Goal: Task Accomplishment & Management: Use online tool/utility

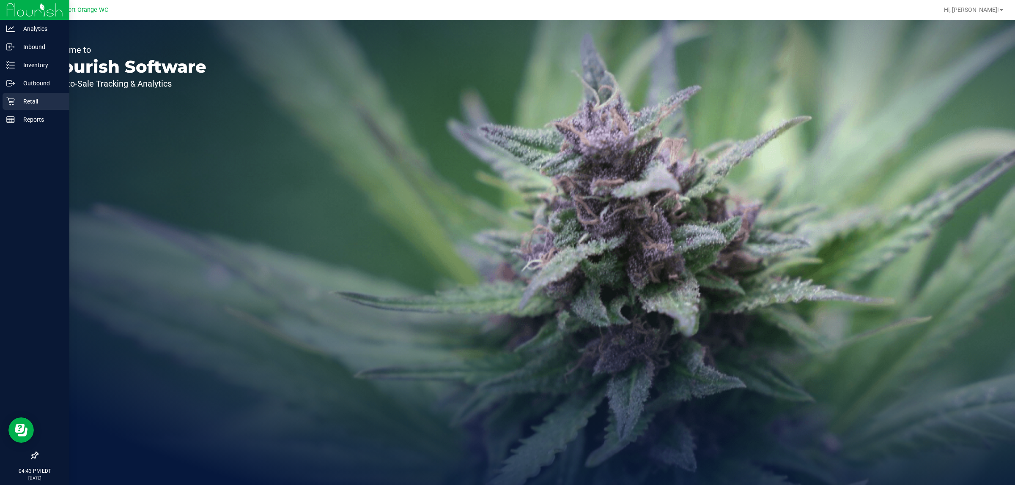
click at [11, 102] on icon at bounding box center [10, 101] width 8 height 8
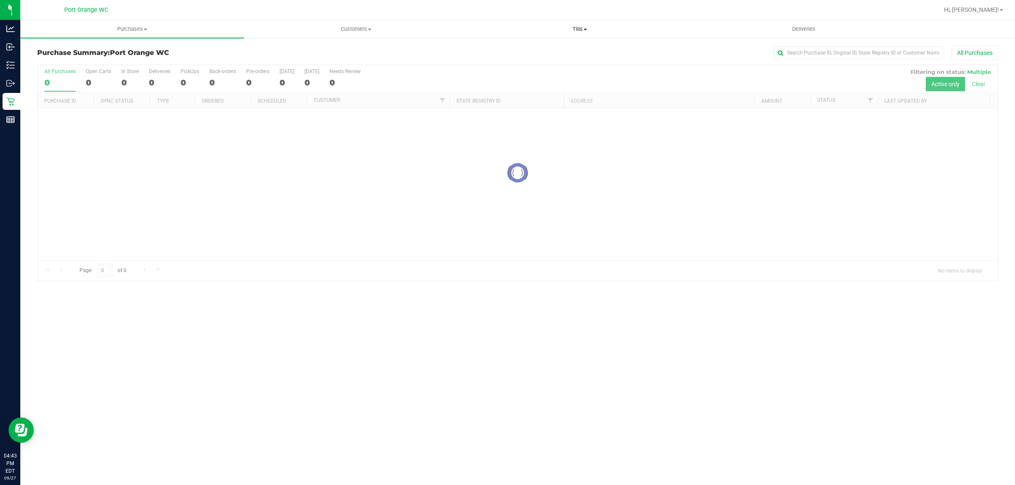
click at [569, 27] on span "Tills" at bounding box center [579, 29] width 223 height 8
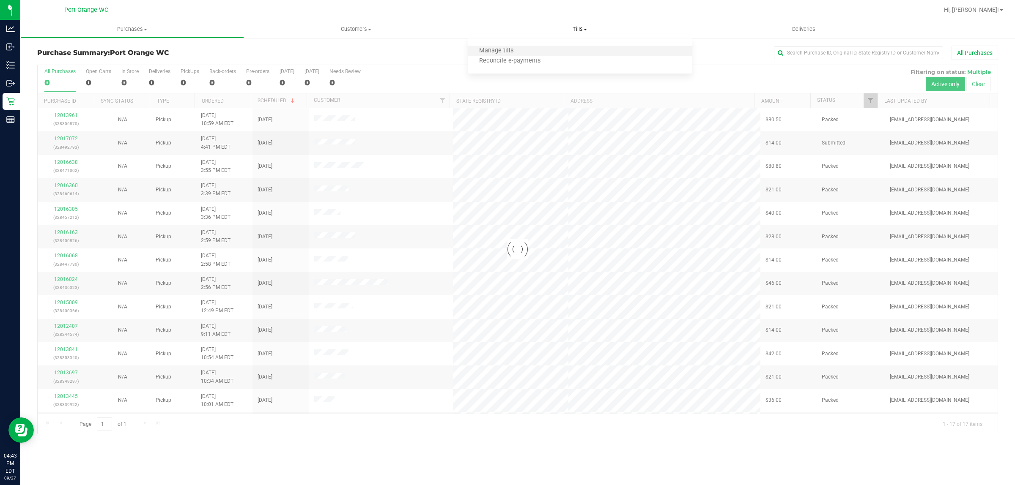
click at [571, 49] on li "Manage tills" at bounding box center [580, 51] width 224 height 10
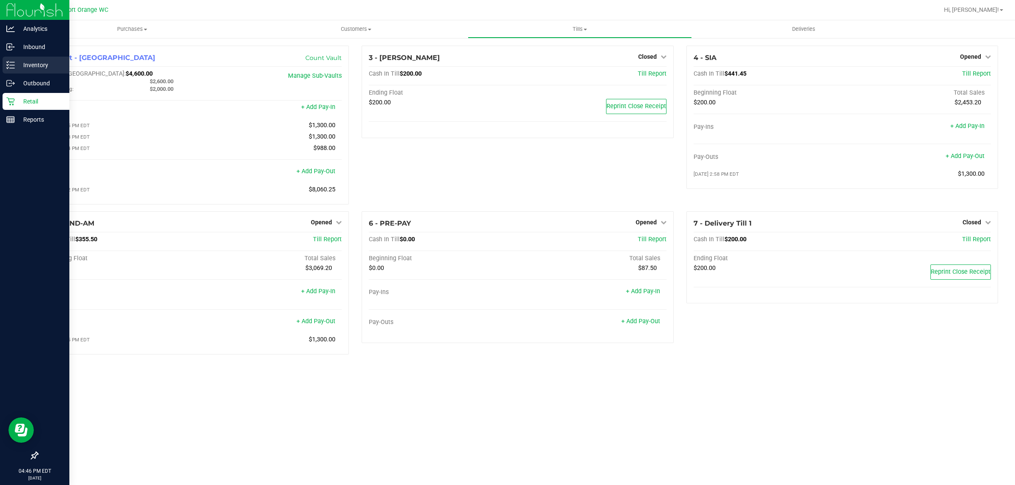
click at [15, 60] on p "Inventory" at bounding box center [40, 65] width 51 height 10
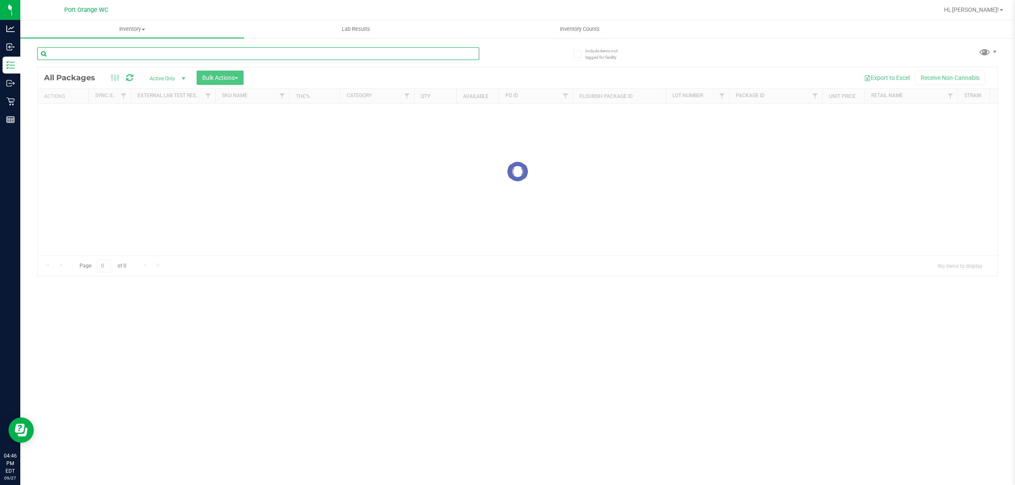
click at [122, 51] on input "text" at bounding box center [258, 53] width 442 height 13
type input "5912214009420254"
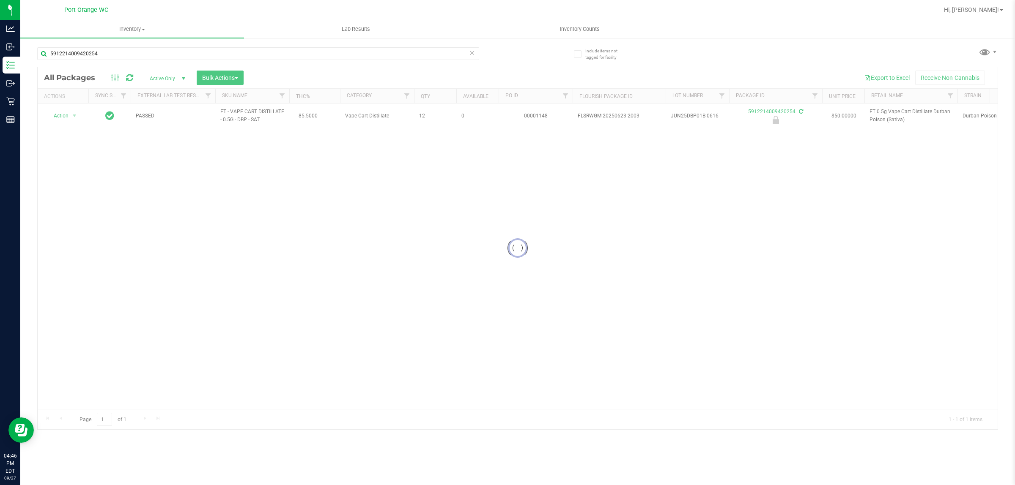
click at [66, 115] on div at bounding box center [518, 248] width 960 height 362
click at [73, 117] on div at bounding box center [518, 248] width 960 height 362
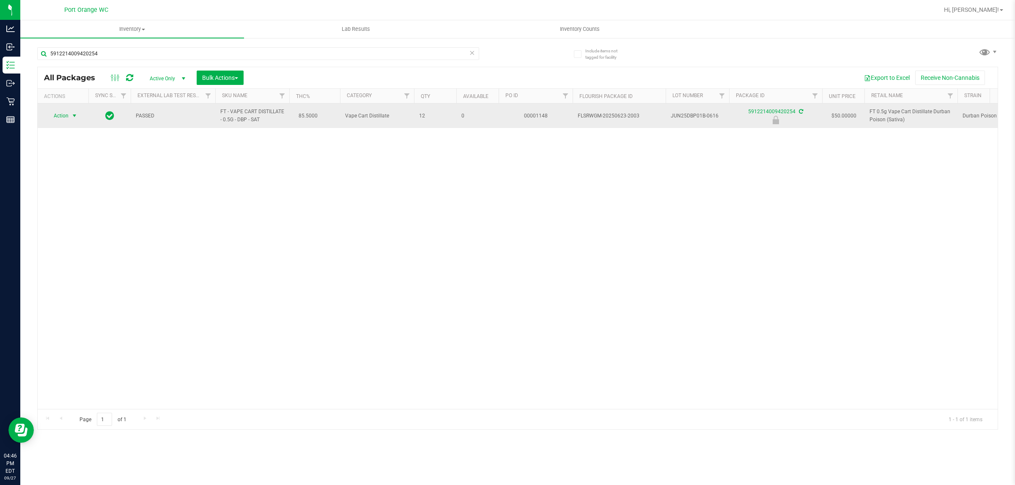
click at [68, 116] on span "Action" at bounding box center [57, 116] width 23 height 12
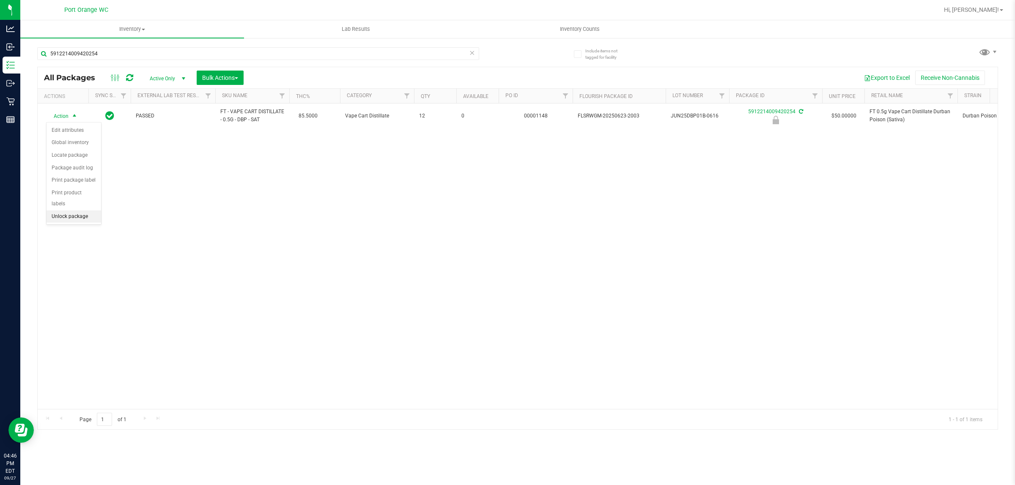
click at [87, 211] on li "Unlock package" at bounding box center [74, 217] width 55 height 13
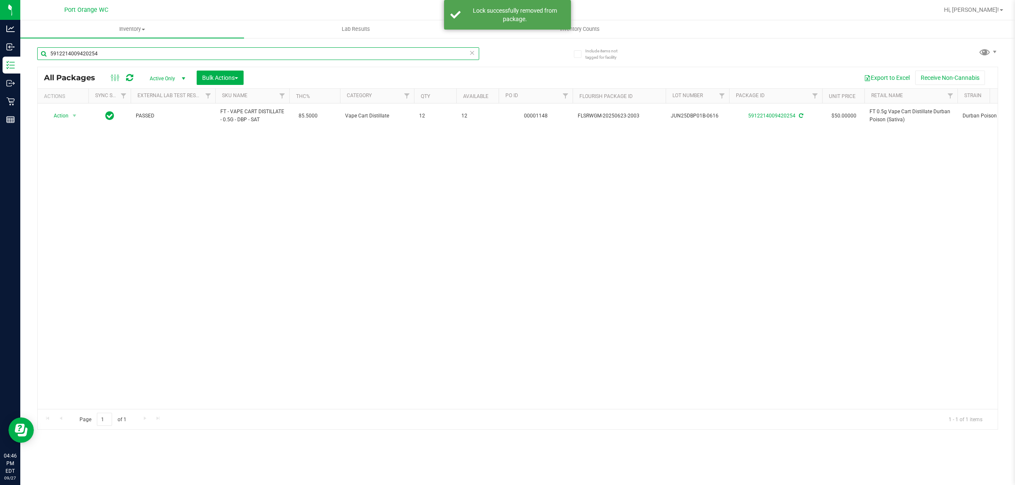
click at [113, 51] on input "5912214009420254" at bounding box center [258, 53] width 442 height 13
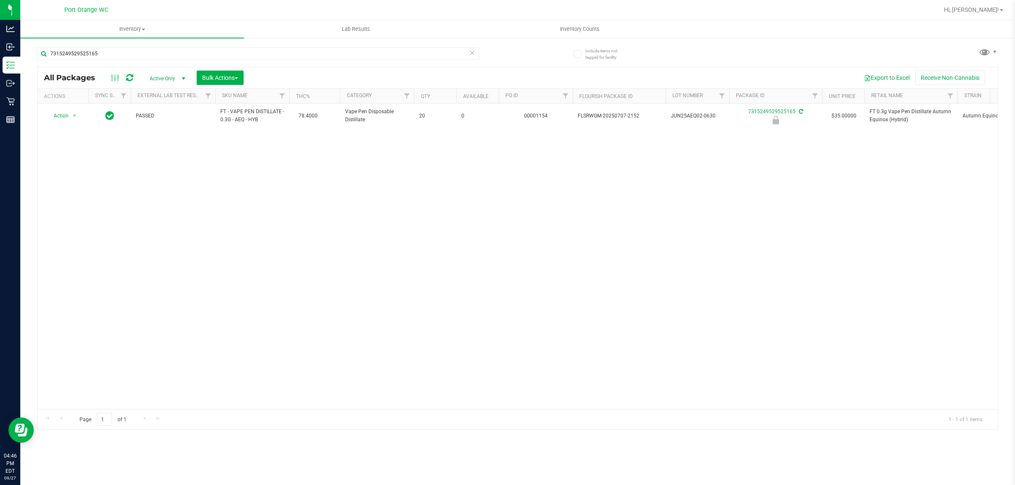
click at [238, 302] on div "Action Action Edit attributes Global inventory Locate package Package audit log…" at bounding box center [518, 257] width 960 height 306
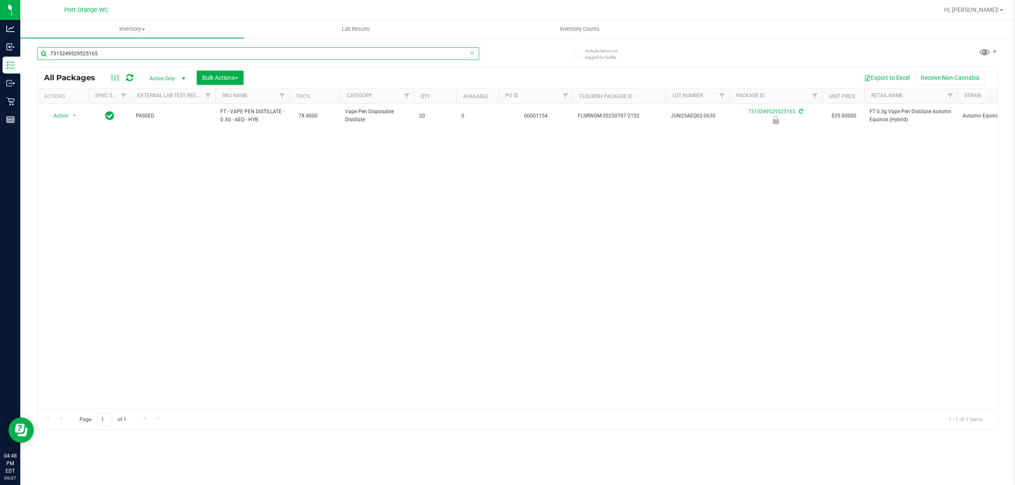
click at [291, 50] on input "7315249529525165" at bounding box center [258, 53] width 442 height 13
paste input "FT - GROUND FLOWER - 7G - HYB"
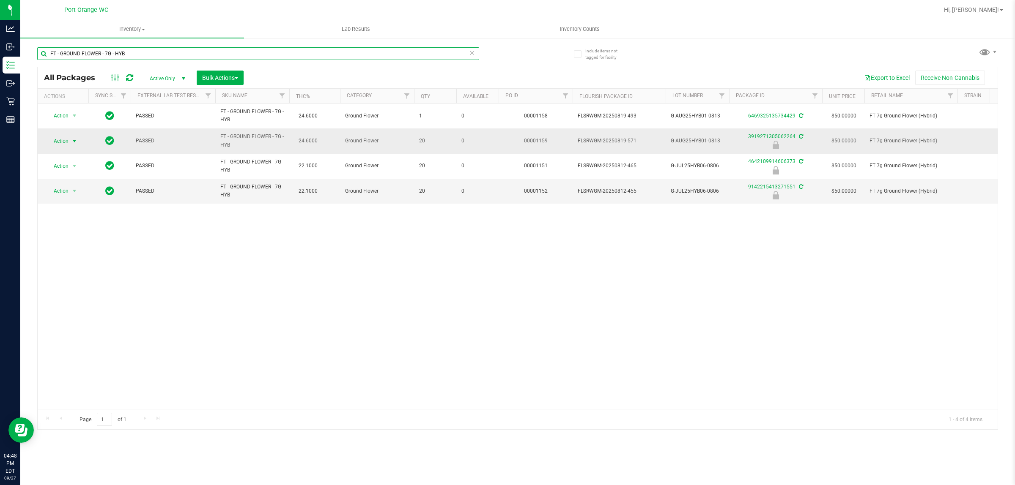
type input "FT - GROUND FLOWER - 7G - HYB"
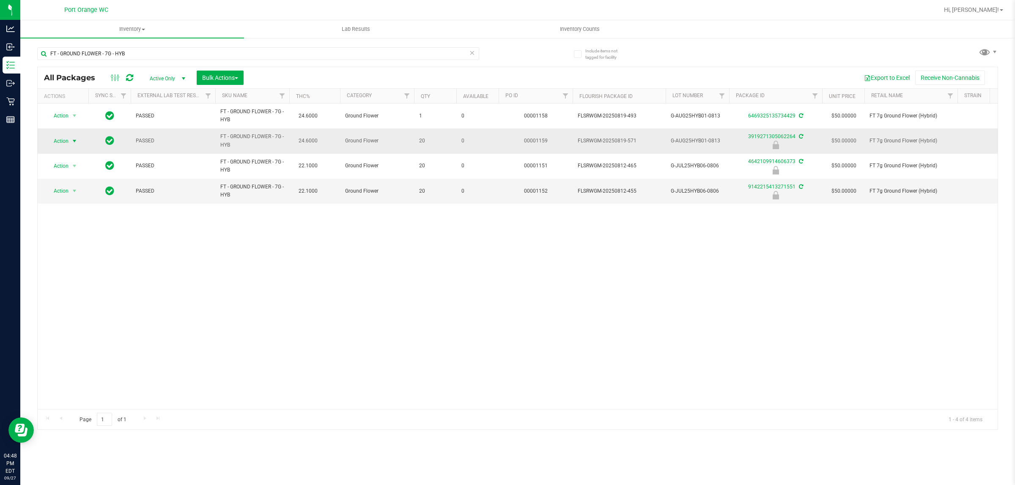
click at [75, 137] on span "select" at bounding box center [74, 141] width 11 height 12
click at [85, 236] on li "Unlock package" at bounding box center [74, 242] width 55 height 13
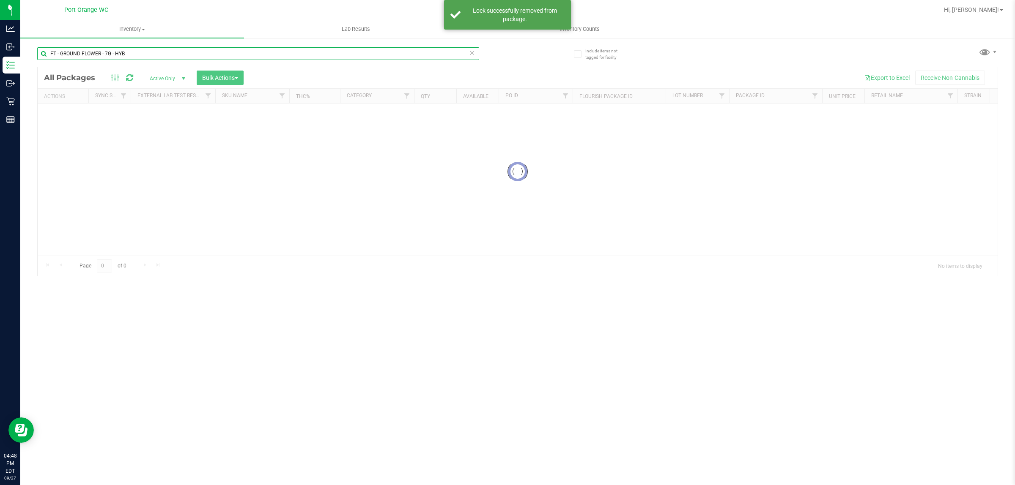
click at [146, 53] on input "FT - GROUND FLOWER - 7G - HYB" at bounding box center [258, 53] width 442 height 13
type input "6760249717567809"
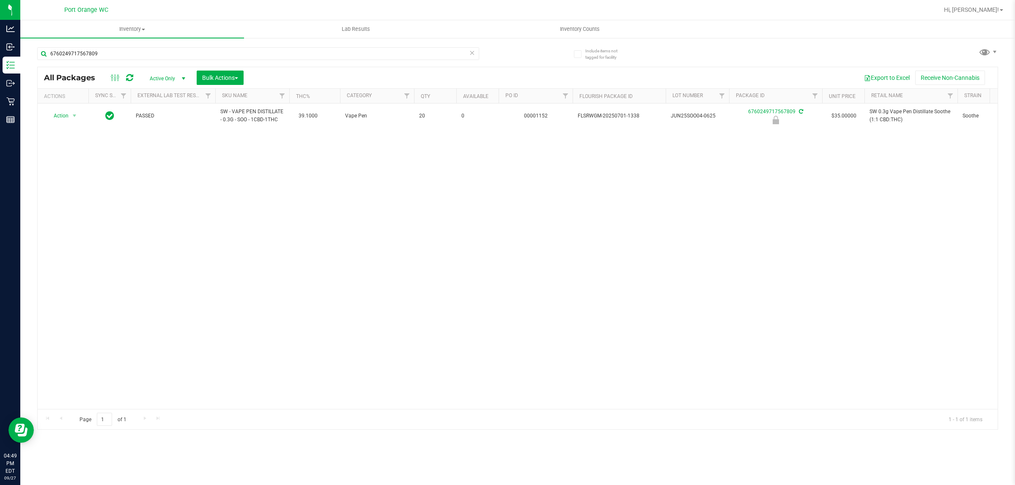
click at [356, 214] on div "Action Action Edit attributes Global inventory Locate package Package audit log…" at bounding box center [518, 257] width 960 height 306
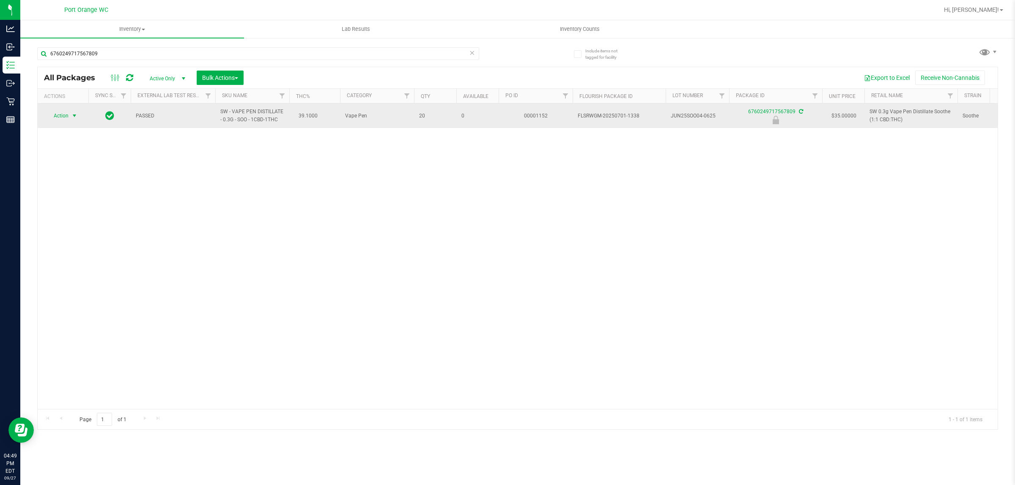
click at [55, 119] on span "Action" at bounding box center [57, 116] width 23 height 12
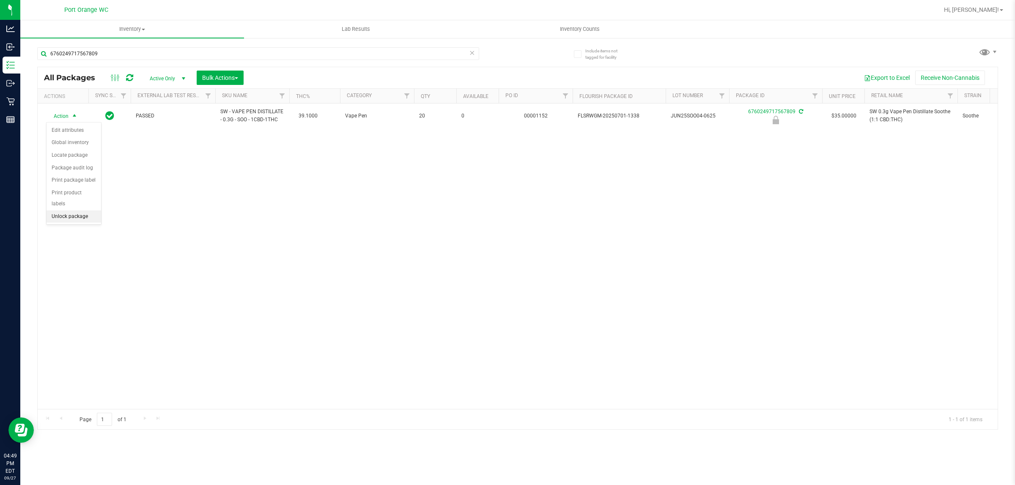
click at [83, 211] on li "Unlock package" at bounding box center [74, 217] width 55 height 13
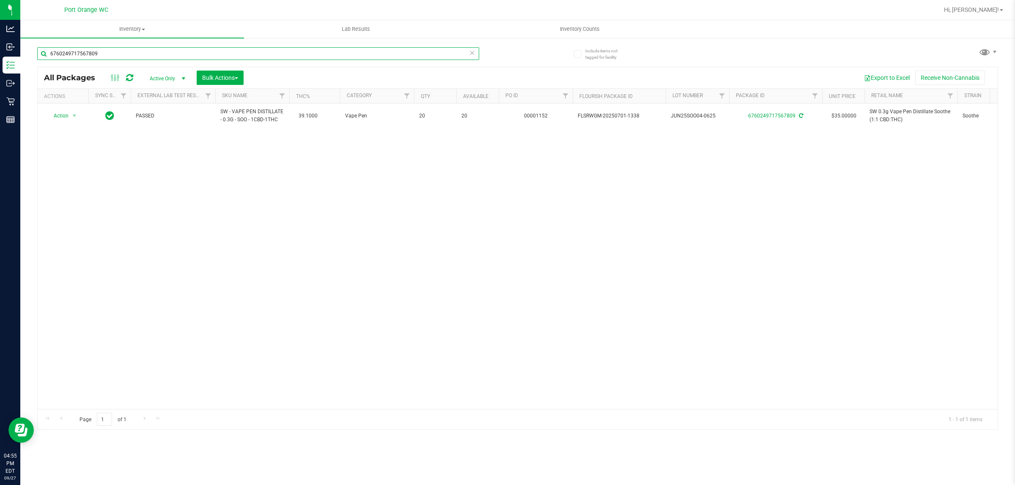
click at [171, 48] on input "6760249717567809" at bounding box center [258, 53] width 442 height 13
type input "3875857312978762"
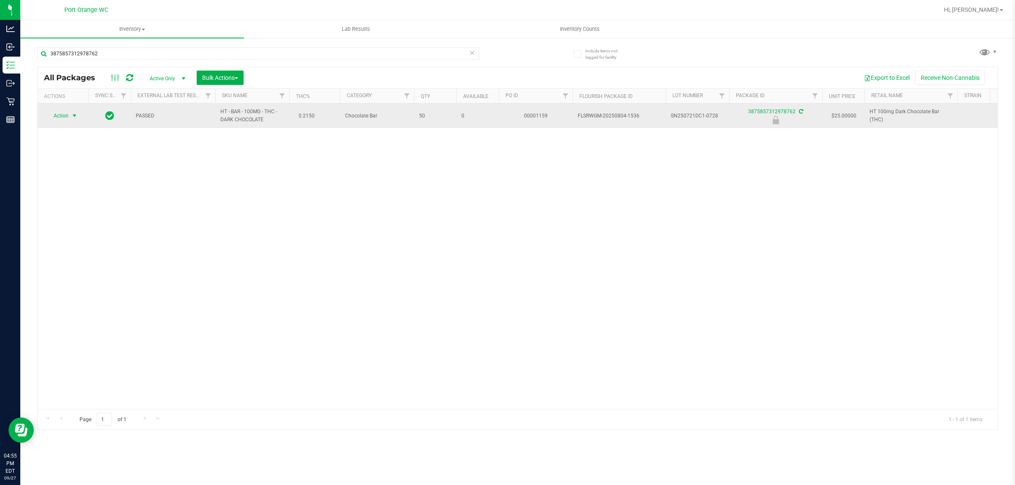
click at [66, 115] on span "Action" at bounding box center [57, 116] width 23 height 12
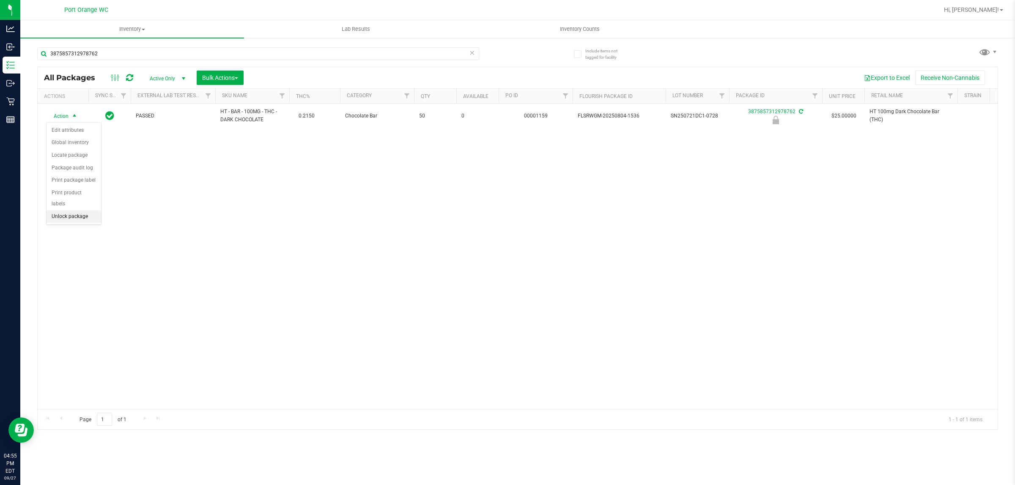
click at [75, 211] on li "Unlock package" at bounding box center [74, 217] width 55 height 13
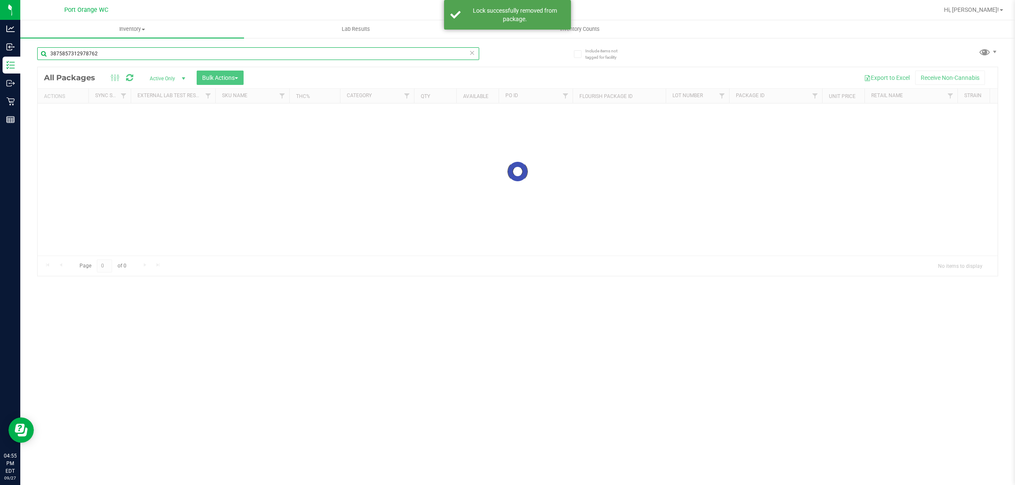
click at [105, 54] on div "Inventory All packages All inventory Waste log Create inventory Lab Results Inv…" at bounding box center [517, 252] width 995 height 465
click at [105, 54] on input "3875857312978762" at bounding box center [258, 53] width 442 height 13
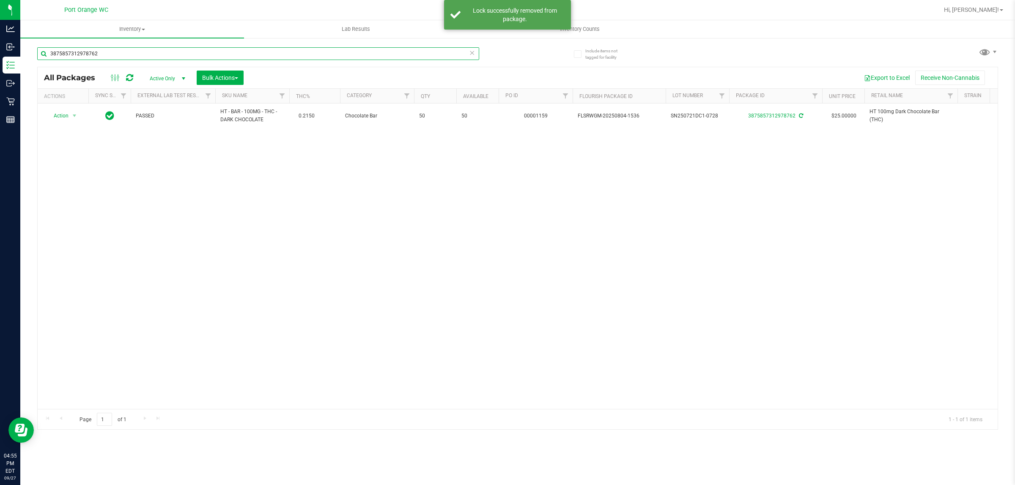
click at [105, 54] on input "3875857312978762" at bounding box center [258, 53] width 442 height 13
type input "0113226219248050"
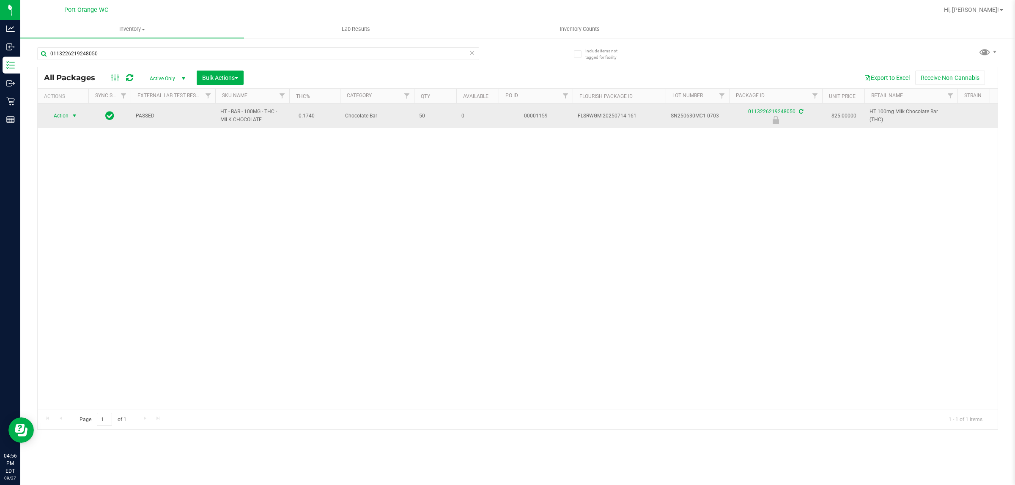
click at [76, 116] on span "select" at bounding box center [74, 115] width 7 height 7
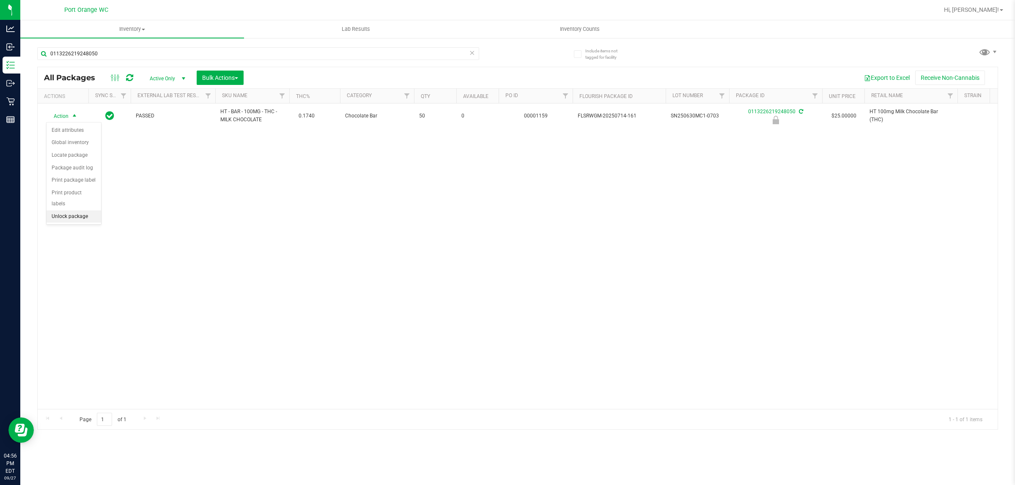
click at [84, 211] on li "Unlock package" at bounding box center [74, 217] width 55 height 13
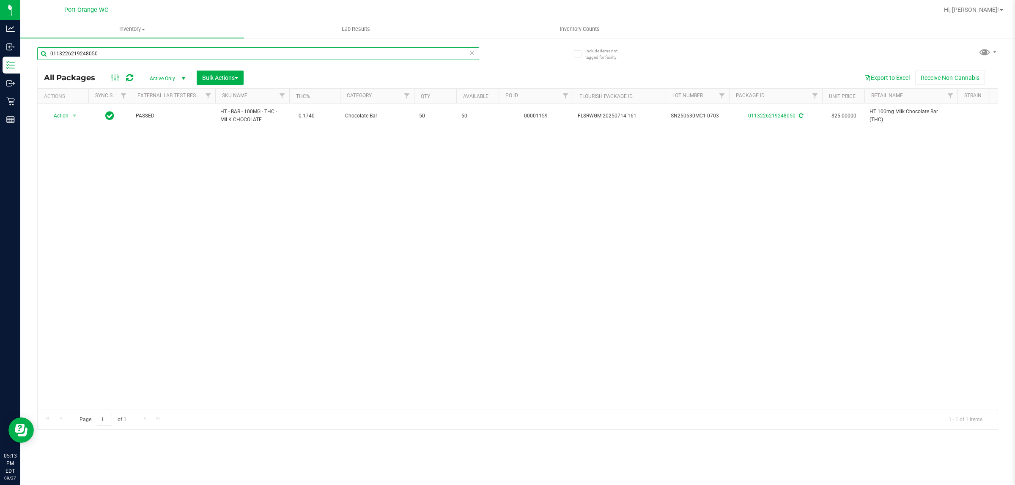
click at [134, 56] on input "0113226219248050" at bounding box center [258, 53] width 442 height 13
type input "0711199332009553"
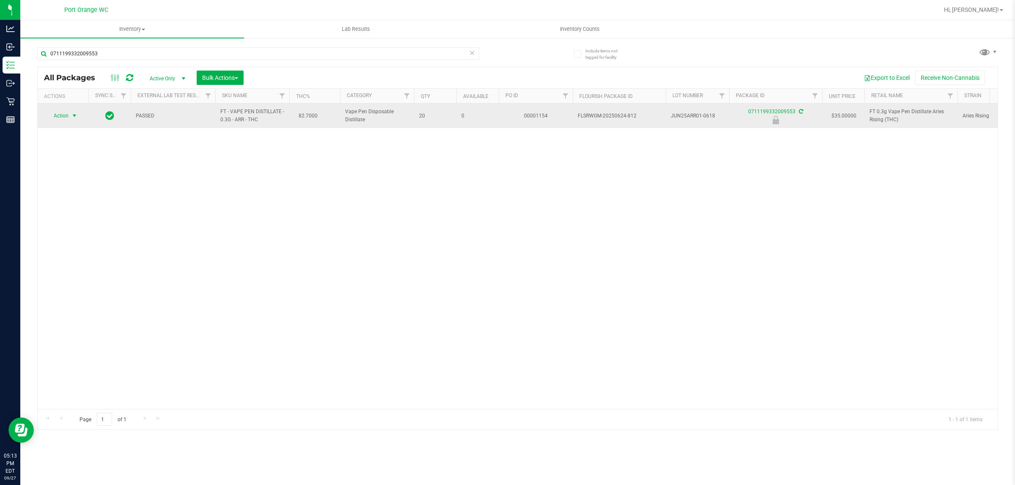
click at [63, 118] on span "Action" at bounding box center [57, 116] width 23 height 12
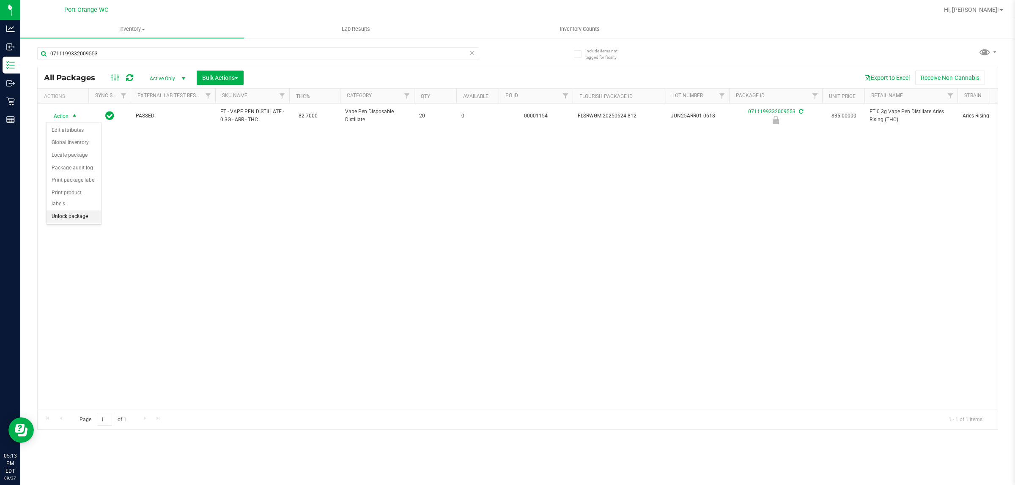
click at [77, 211] on li "Unlock package" at bounding box center [74, 217] width 55 height 13
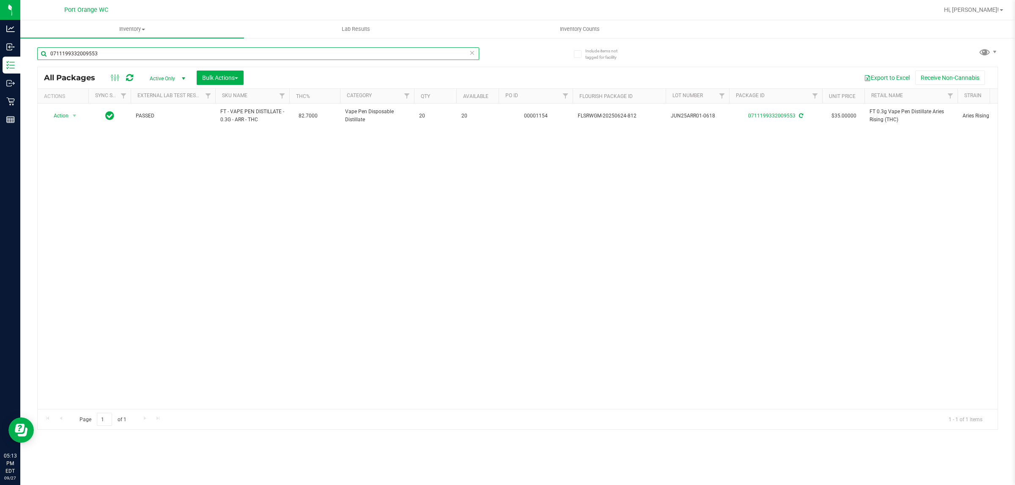
click at [219, 48] on input "0711199332009553" at bounding box center [258, 53] width 442 height 13
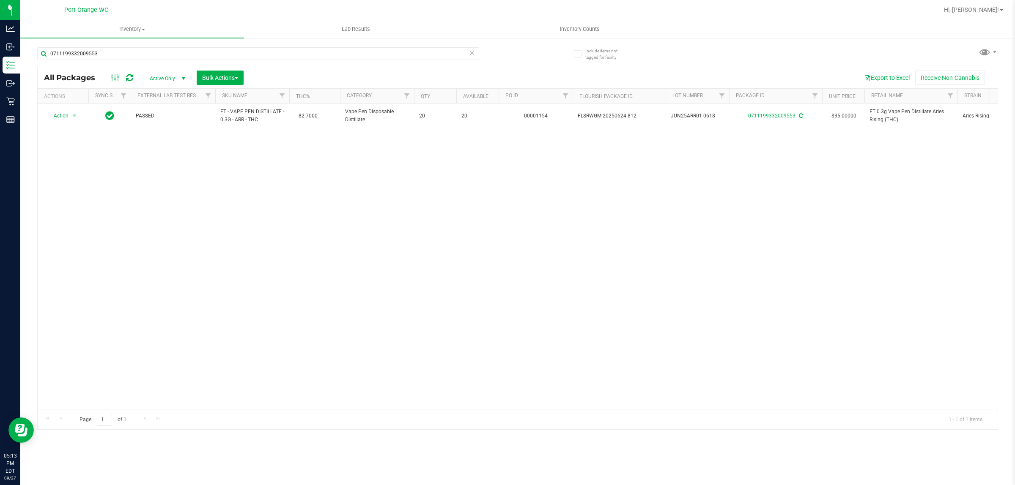
click at [218, 46] on div "0711199332009553" at bounding box center [277, 53] width 480 height 27
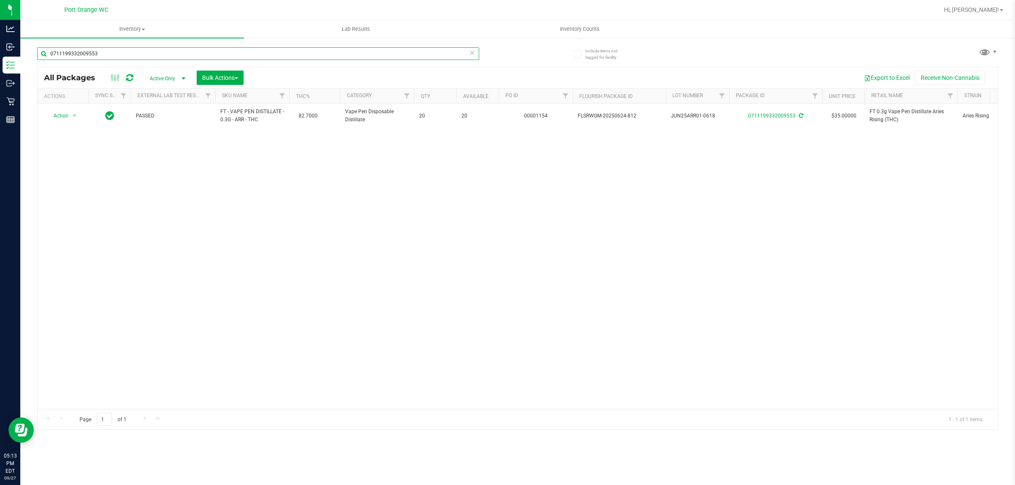
click at [220, 51] on input "0711199332009553" at bounding box center [258, 53] width 442 height 13
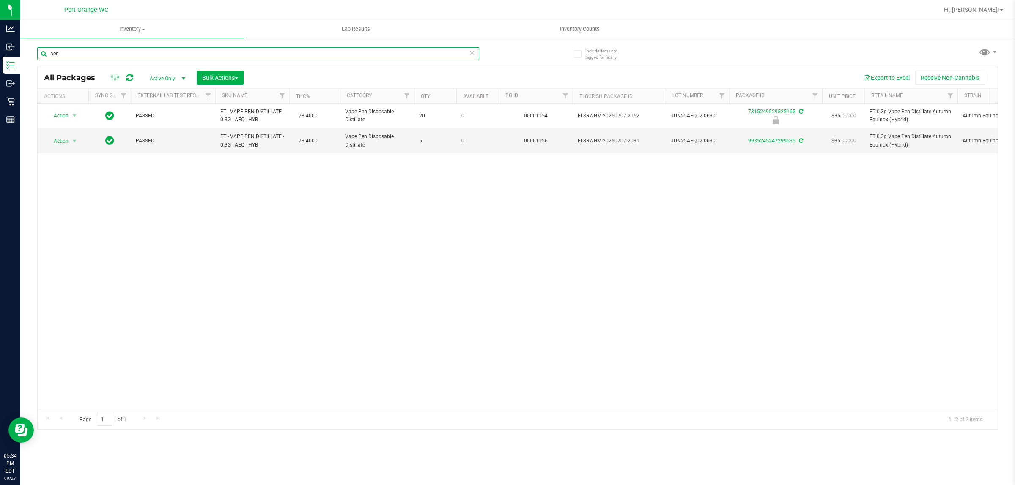
type input "aeq"
